Goal: Navigation & Orientation: Find specific page/section

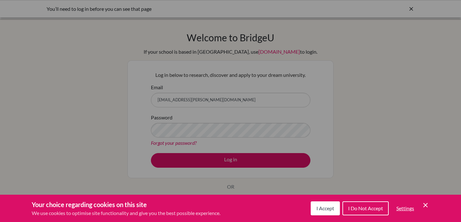
click at [326, 206] on span "I Accept" at bounding box center [325, 208] width 18 height 6
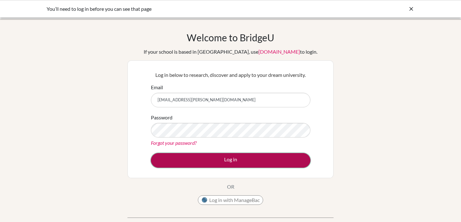
click at [210, 156] on button "Log in" at bounding box center [230, 160] width 159 height 15
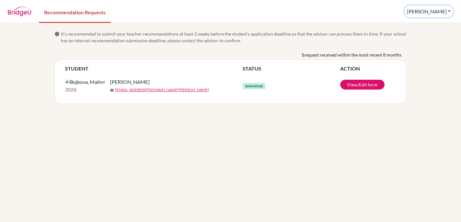
click at [445, 11] on button "[PERSON_NAME]" at bounding box center [428, 11] width 49 height 12
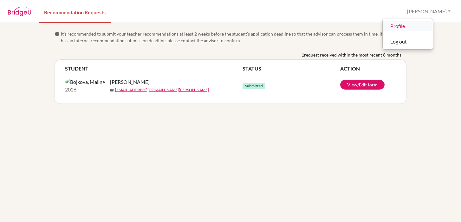
click at [430, 25] on link "Profile" at bounding box center [408, 26] width 50 height 10
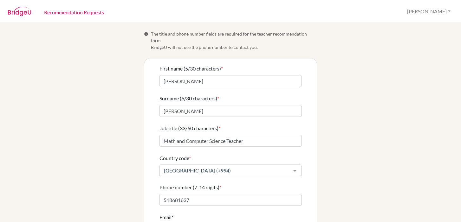
scroll to position [49, 0]
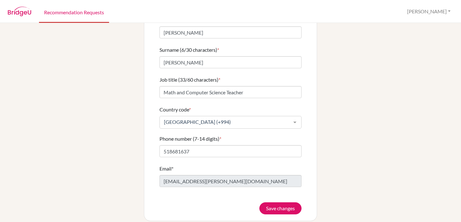
click at [79, 12] on link "Recommendation Requests" at bounding box center [74, 12] width 70 height 22
